Goal: Task Accomplishment & Management: Manage account settings

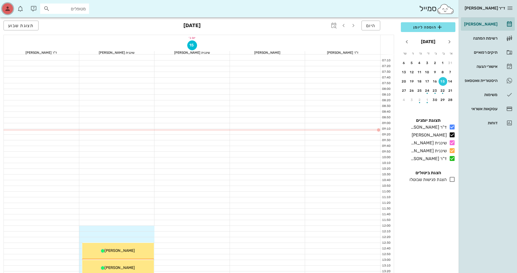
click at [8, 9] on icon "button" at bounding box center [7, 8] width 7 height 7
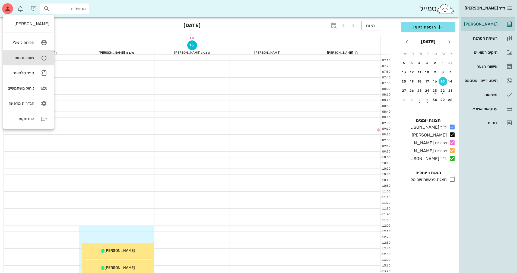
click at [22, 56] on div "שעון נוכחות" at bounding box center [21, 57] width 27 height 5
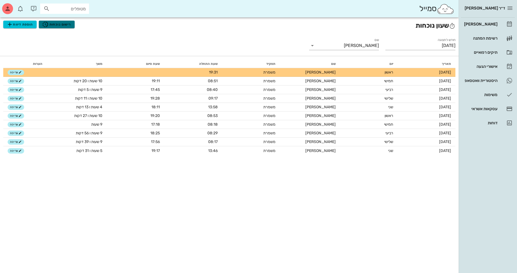
click at [55, 24] on span "רישום נוכחות" at bounding box center [56, 24] width 29 height 7
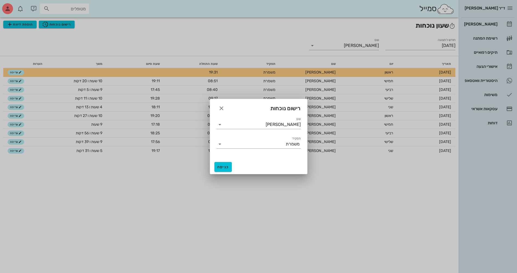
click at [140, 38] on div at bounding box center [258, 136] width 517 height 273
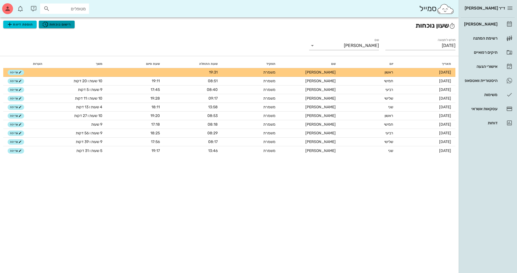
click at [51, 25] on span "רישום נוכחות" at bounding box center [56, 24] width 29 height 7
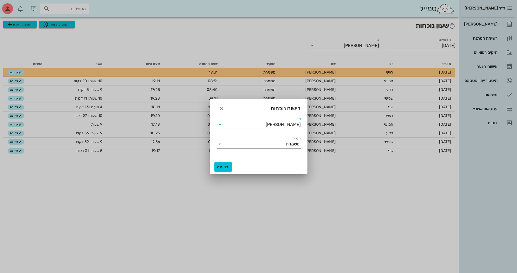
click at [235, 121] on input "[PERSON_NAME]" at bounding box center [262, 124] width 77 height 9
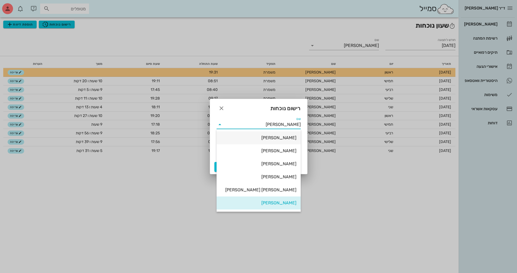
click at [279, 135] on div "[PERSON_NAME]" at bounding box center [258, 137] width 75 height 5
type input "[PERSON_NAME]"
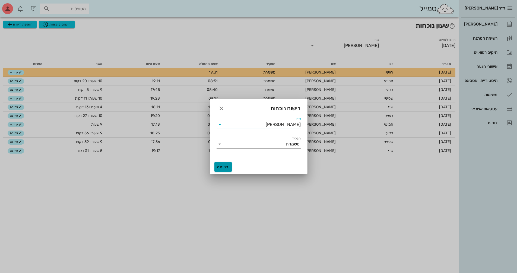
click at [220, 166] on span "כניסה" at bounding box center [223, 167] width 13 height 5
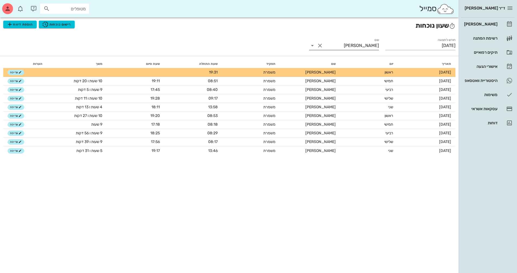
click at [319, 45] on button "Clear שם" at bounding box center [320, 45] width 7 height 7
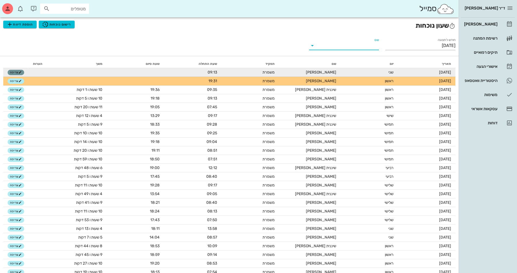
click at [15, 72] on span "עריכה" at bounding box center [16, 72] width 12 height 3
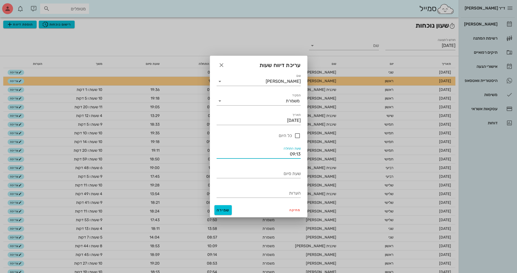
drag, startPoint x: 286, startPoint y: 153, endPoint x: 327, endPoint y: 152, distance: 40.7
click at [321, 153] on div "ד״ר [PERSON_NAME] [PERSON_NAME] רשימת המתנה תיקים רפואיים אישורי הגעה היסטוריית…" at bounding box center [258, 196] width 517 height 393
type input "08:50"
click at [264, 167] on div "שעת סיום" at bounding box center [259, 172] width 84 height 12
click at [222, 211] on span "שמירה" at bounding box center [223, 210] width 13 height 5
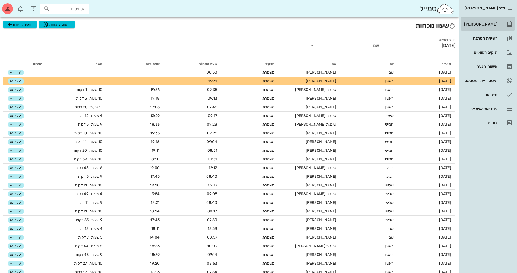
click at [486, 24] on div "[PERSON_NAME]" at bounding box center [480, 24] width 34 height 4
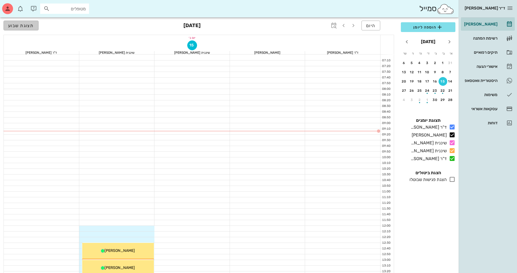
click at [16, 26] on span "תצוגת שבוע" at bounding box center [21, 25] width 26 height 5
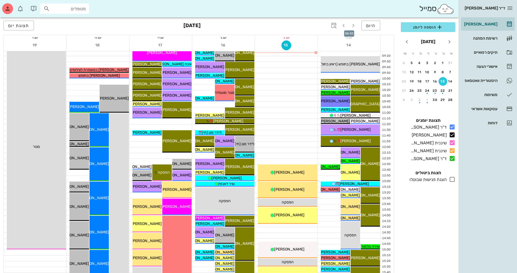
scroll to position [136, 0]
